Goal: Information Seeking & Learning: Compare options

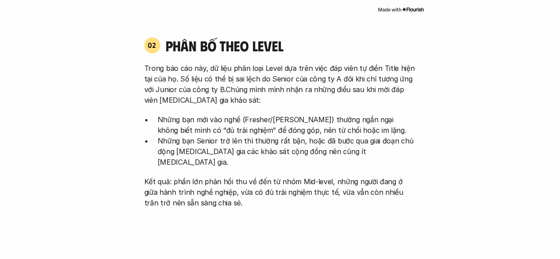
scroll to position [576, 0]
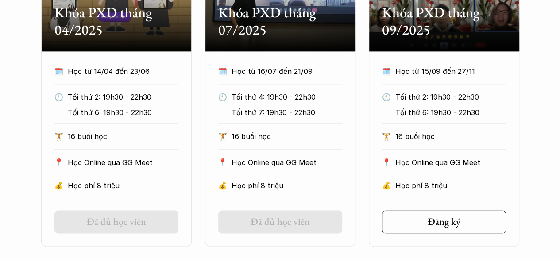
scroll to position [530, 0]
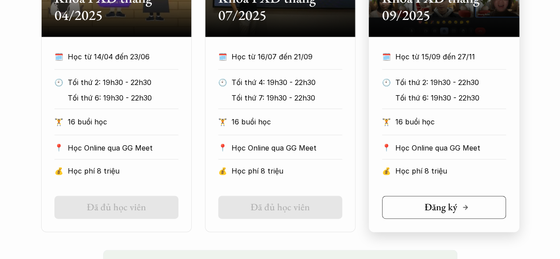
click at [435, 211] on h5 "Đăng ký" at bounding box center [441, 207] width 33 height 12
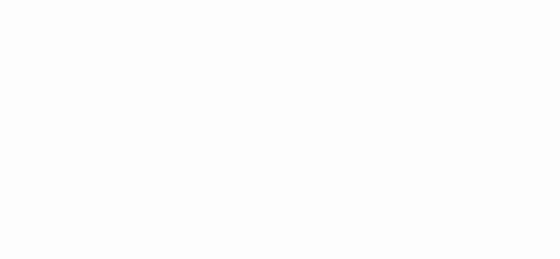
scroll to position [620, 0]
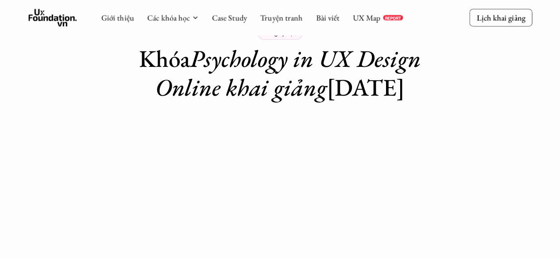
scroll to position [0, 0]
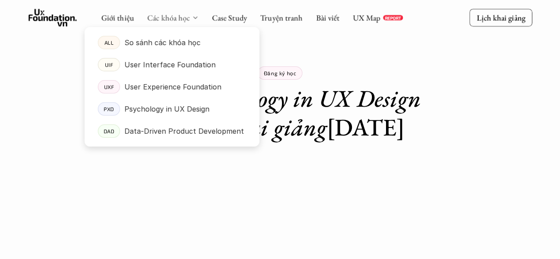
click at [185, 19] on link "Các khóa học" at bounding box center [168, 17] width 43 height 10
click at [177, 47] on p "So sánh các khóa học" at bounding box center [162, 42] width 76 height 13
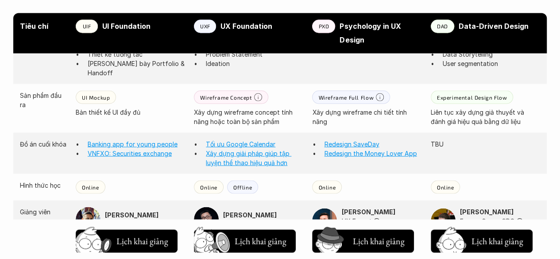
scroll to position [823, 0]
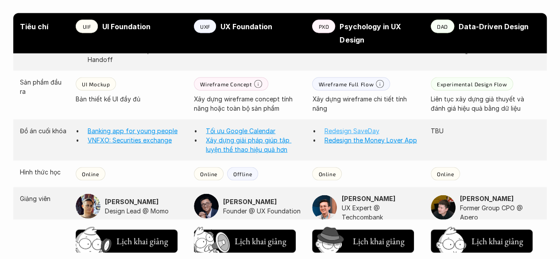
click at [363, 127] on link "Redesign SaveDay" at bounding box center [351, 131] width 55 height 8
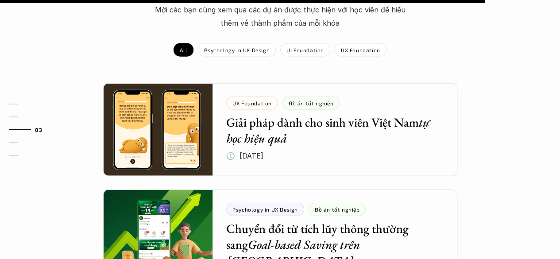
scroll to position [1063, 0]
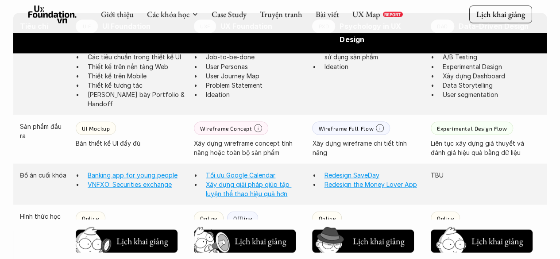
scroll to position [823, 0]
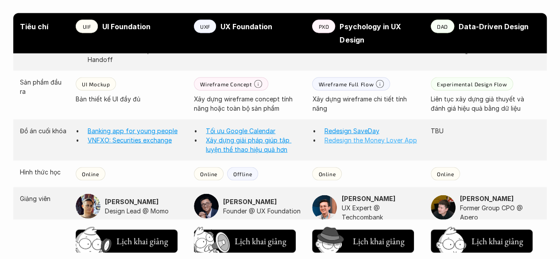
click at [390, 136] on link "Redesign the Money Lover App" at bounding box center [370, 140] width 93 height 8
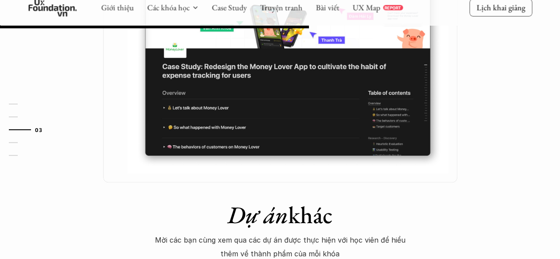
scroll to position [620, 0]
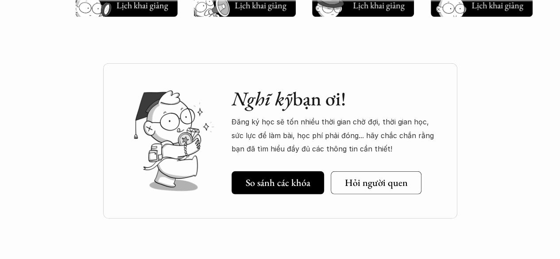
scroll to position [1266, 0]
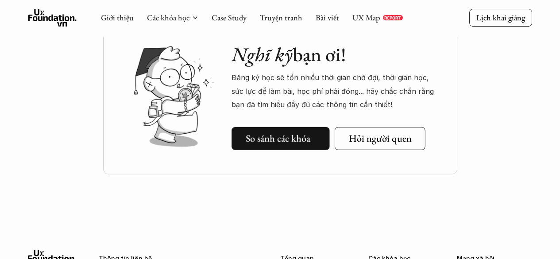
click at [289, 133] on h5 "So sánh các khóa" at bounding box center [278, 139] width 65 height 12
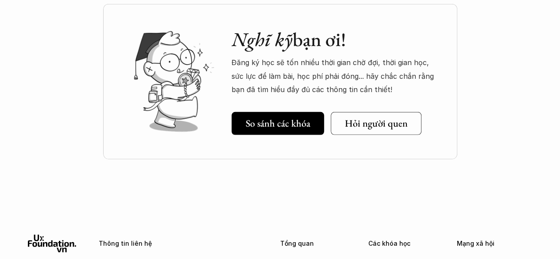
scroll to position [1318, 0]
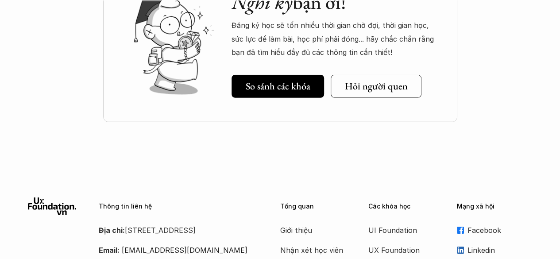
click at [389, 81] on h5 "Hỏi người quen" at bounding box center [375, 87] width 63 height 12
